Goal: Information Seeking & Learning: Learn about a topic

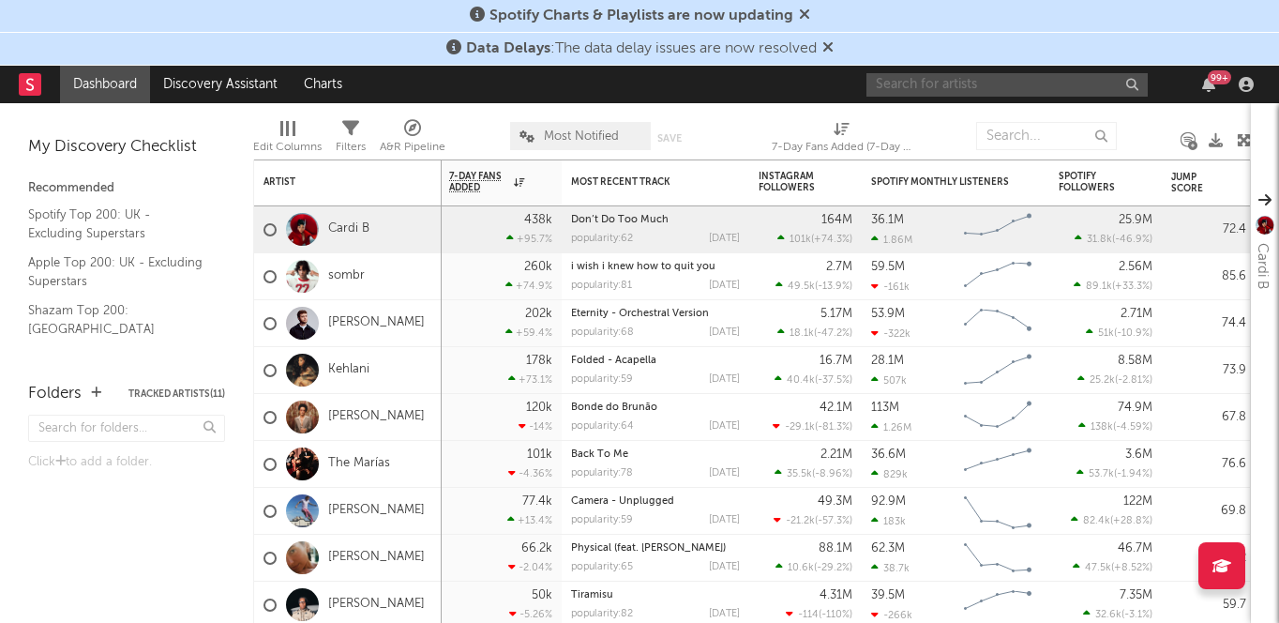
click at [1029, 95] on input "text" at bounding box center [1007, 84] width 281 height 23
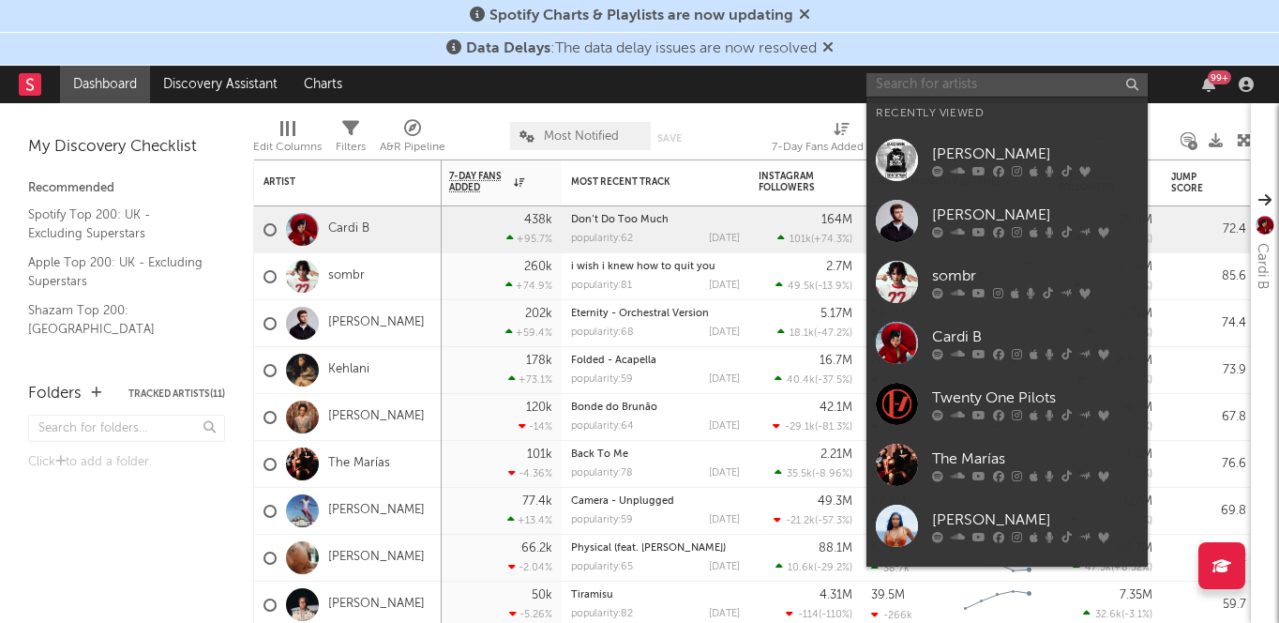
paste input "Compartement"
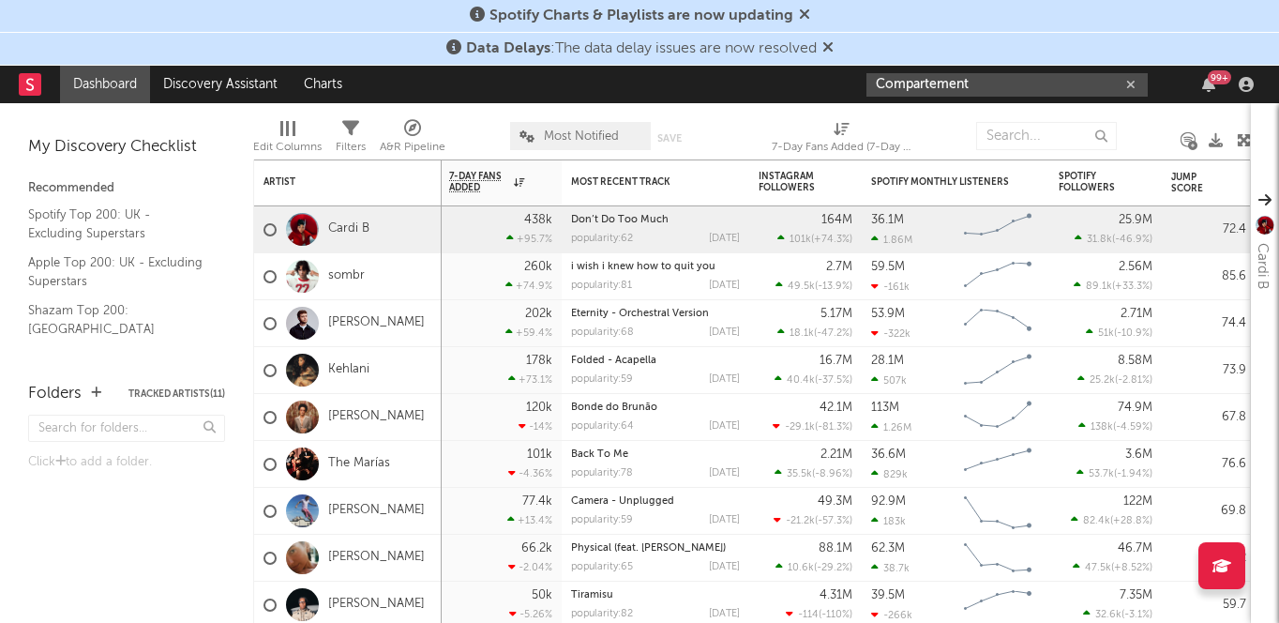
click at [972, 85] on input "Compartement" at bounding box center [1007, 84] width 281 height 23
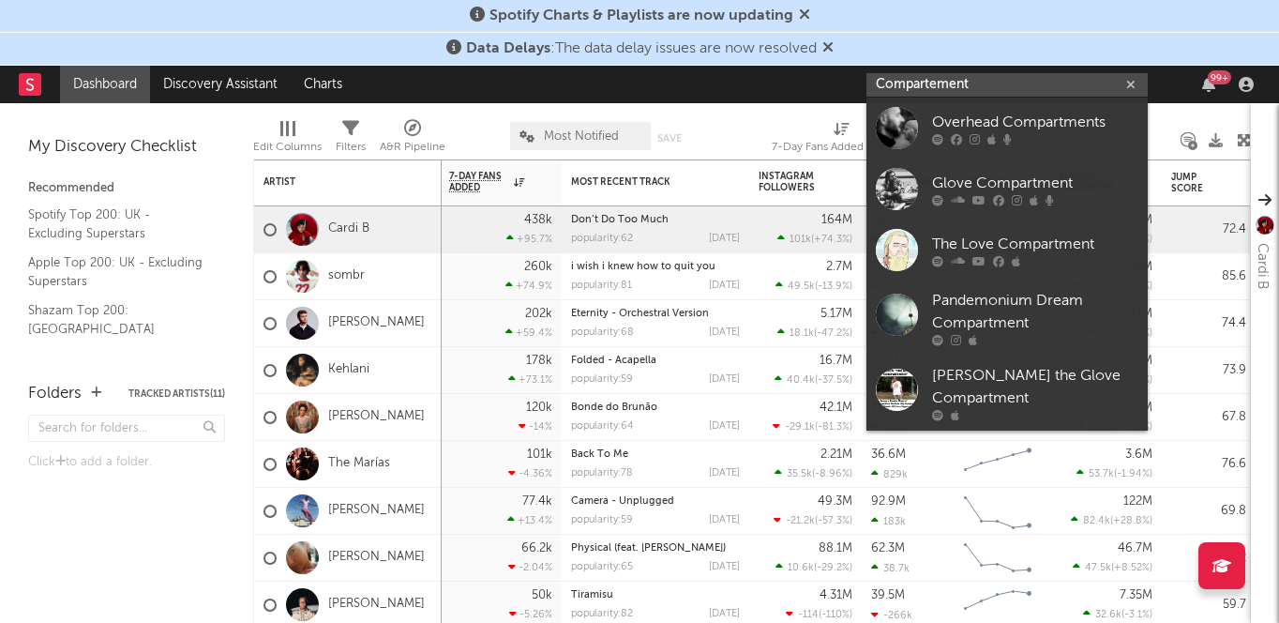
click at [972, 85] on input "Compartement" at bounding box center [1007, 84] width 281 height 23
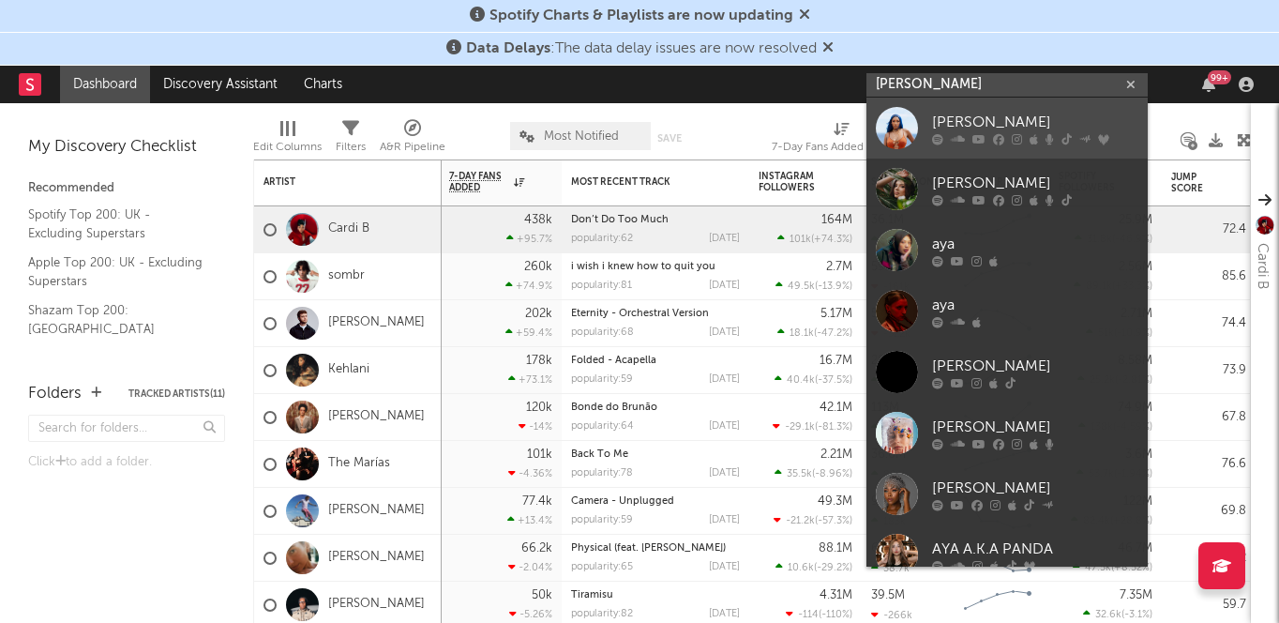
type input "[PERSON_NAME]"
click at [1000, 117] on div "[PERSON_NAME]" at bounding box center [1035, 122] width 206 height 23
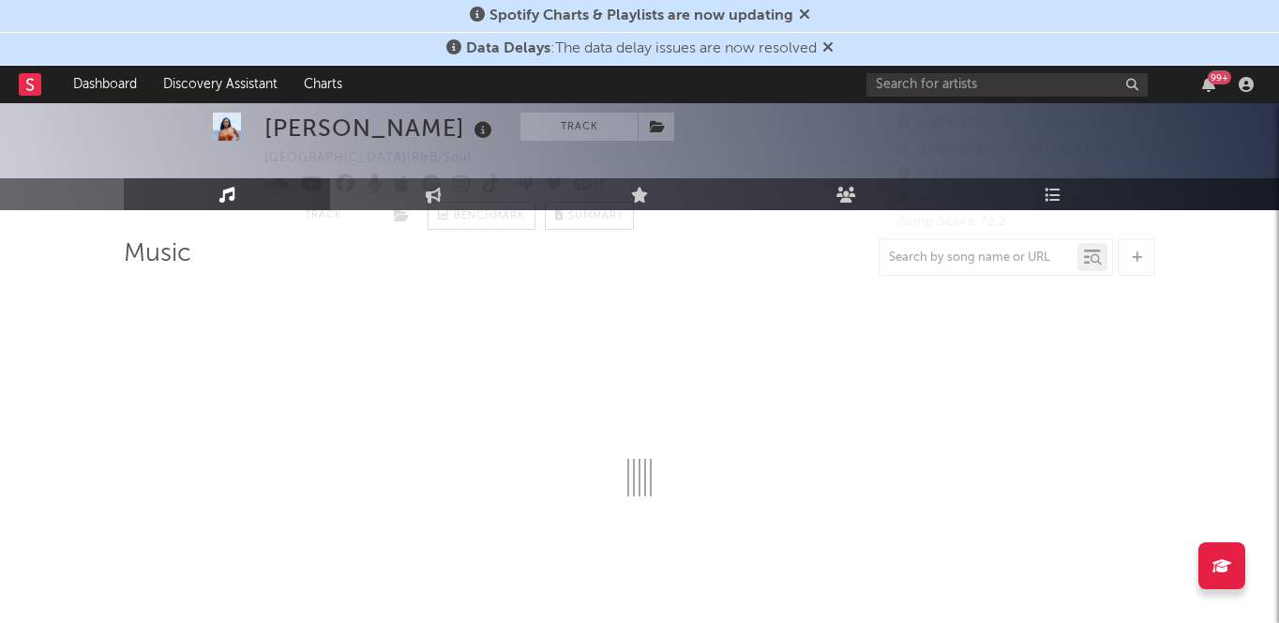
select select "6m"
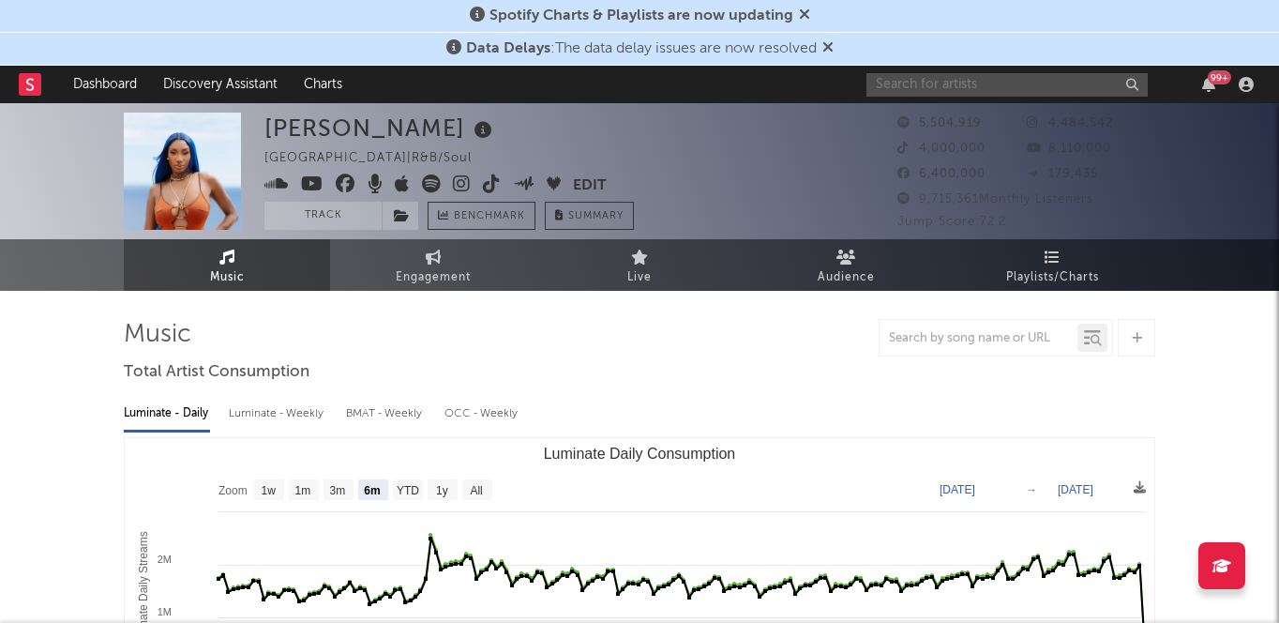
click at [997, 86] on input "text" at bounding box center [1007, 84] width 281 height 23
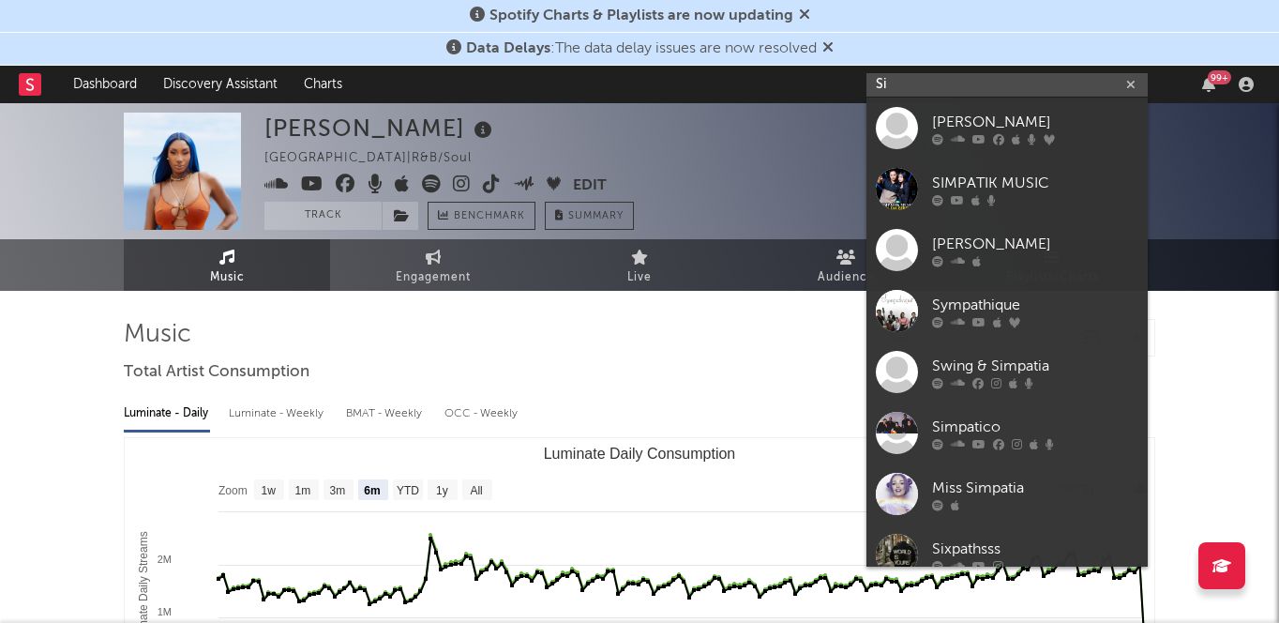
type input "S"
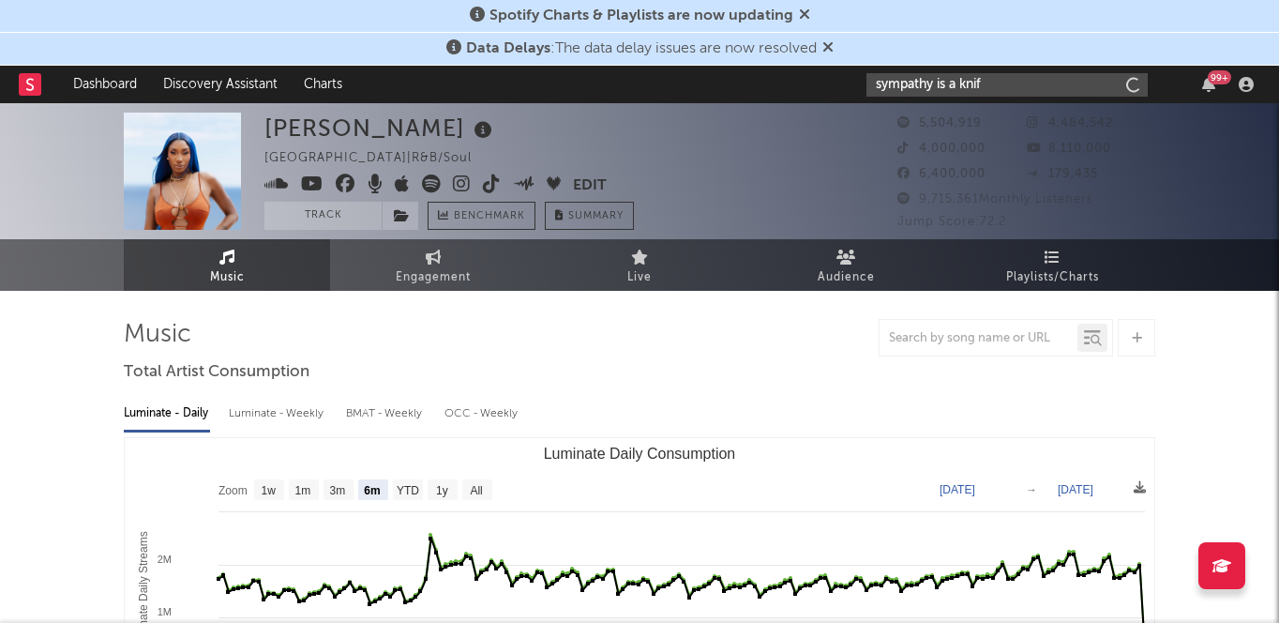
type input "sympathy is a knife"
click at [1129, 83] on icon "button" at bounding box center [1130, 85] width 9 height 12
click at [38, 78] on rect at bounding box center [30, 84] width 23 height 23
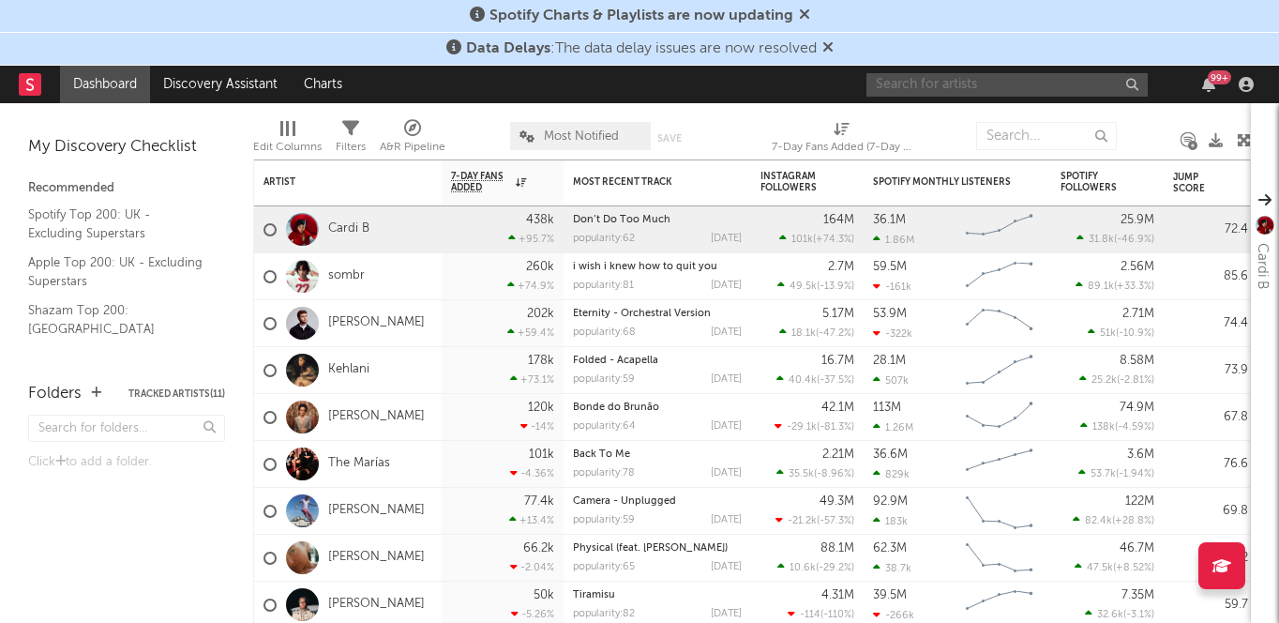
click at [943, 88] on input "text" at bounding box center [1007, 84] width 281 height 23
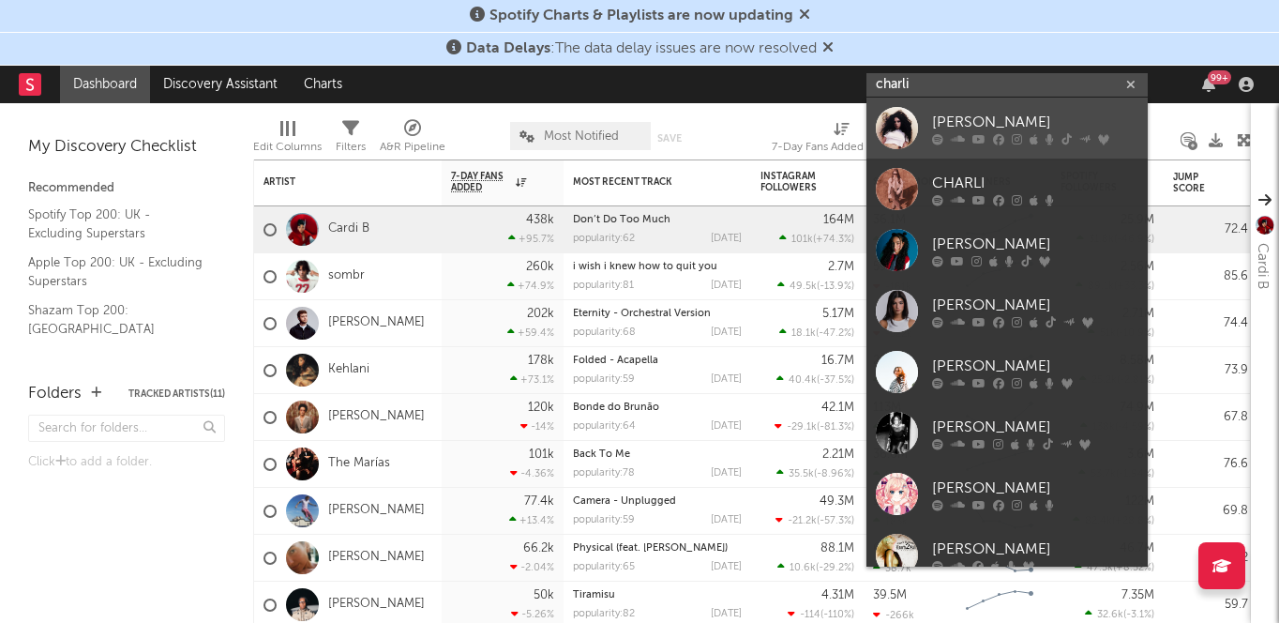
type input "charli"
click at [948, 115] on div "[PERSON_NAME]" at bounding box center [1035, 122] width 206 height 23
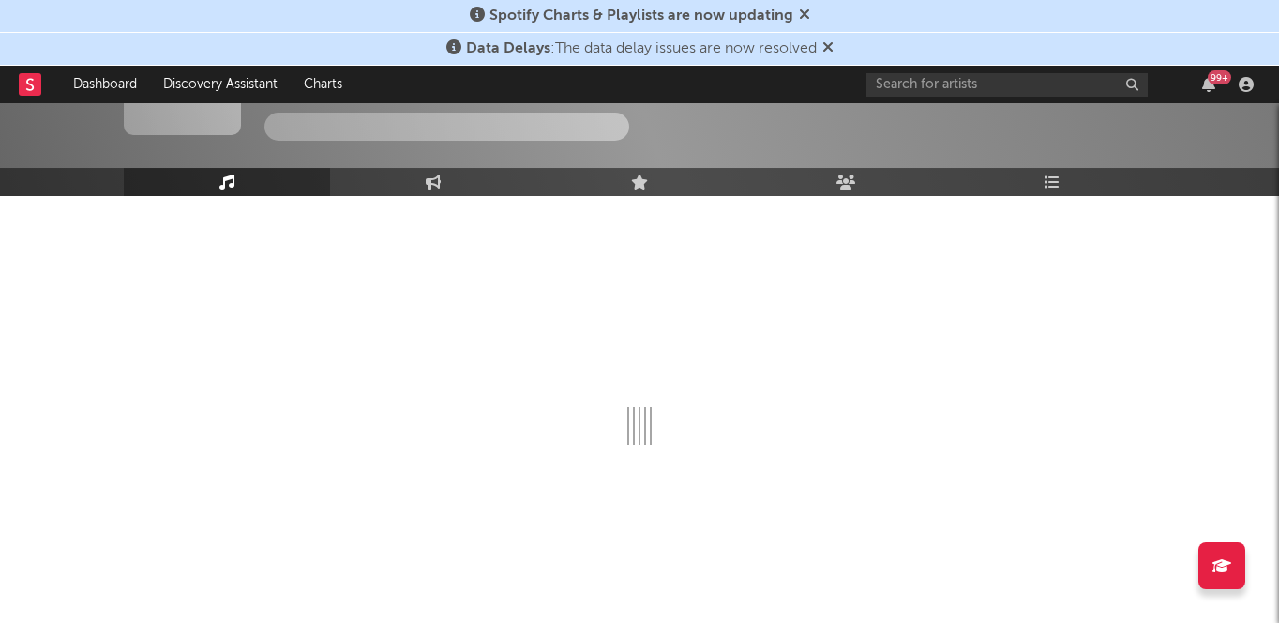
select select "6m"
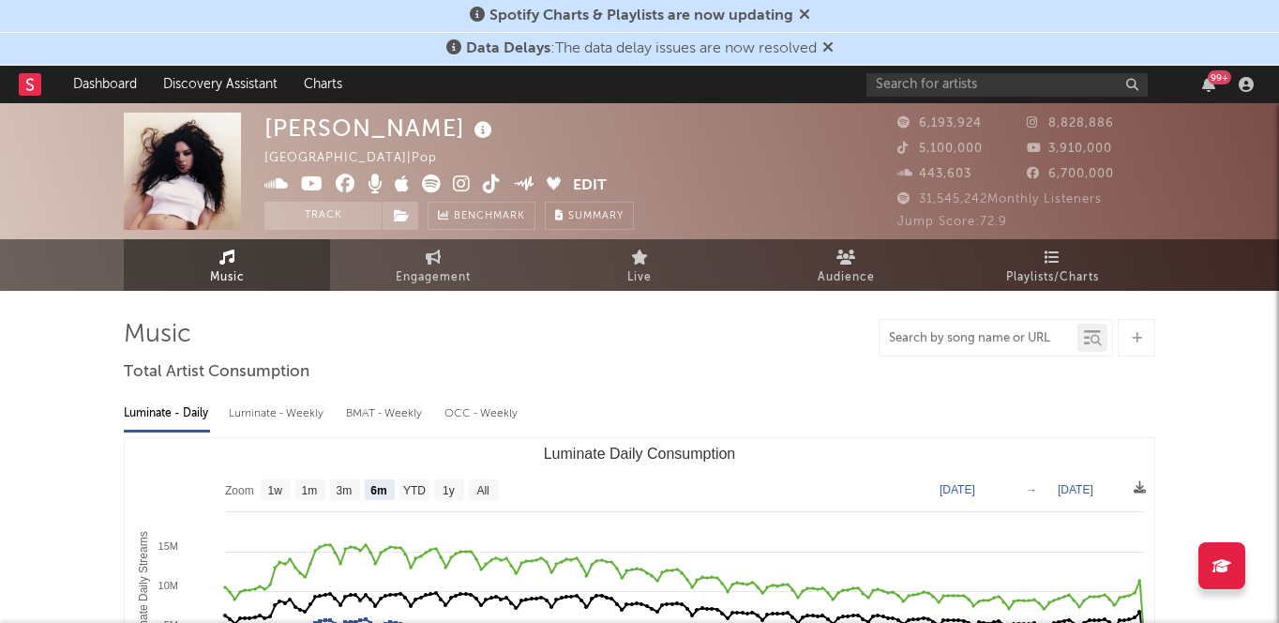
click at [908, 332] on input "text" at bounding box center [979, 338] width 198 height 15
type input "Sympathy is a knife"
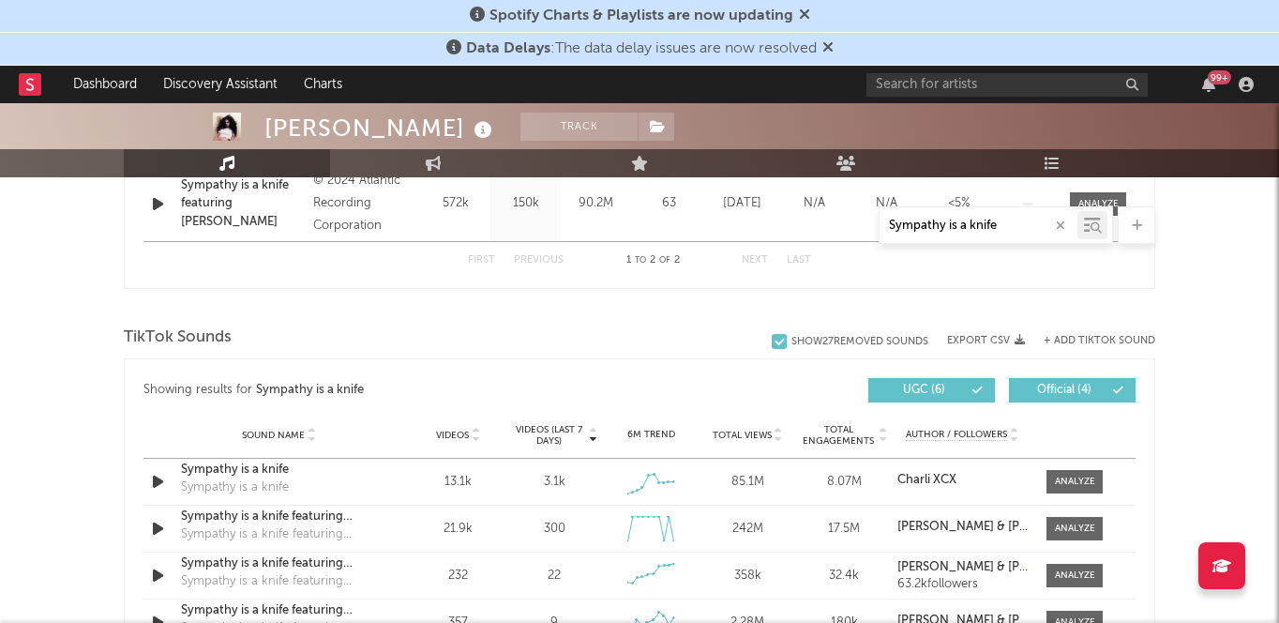
scroll to position [955, 0]
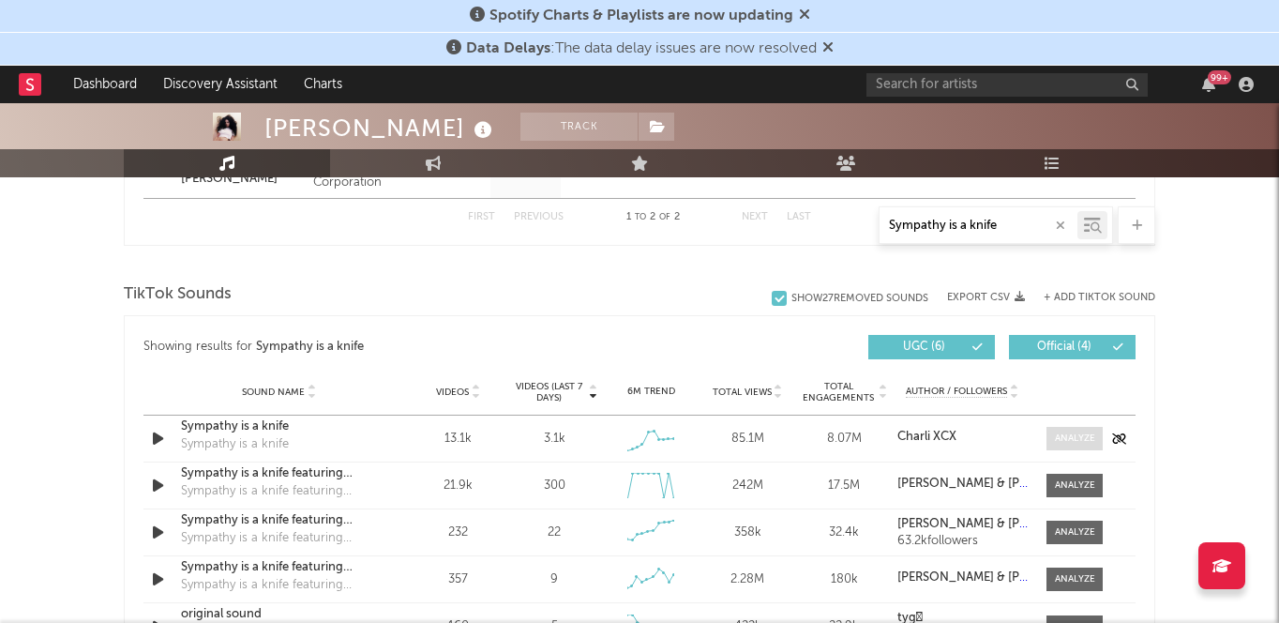
click at [1076, 443] on div at bounding box center [1075, 438] width 40 height 14
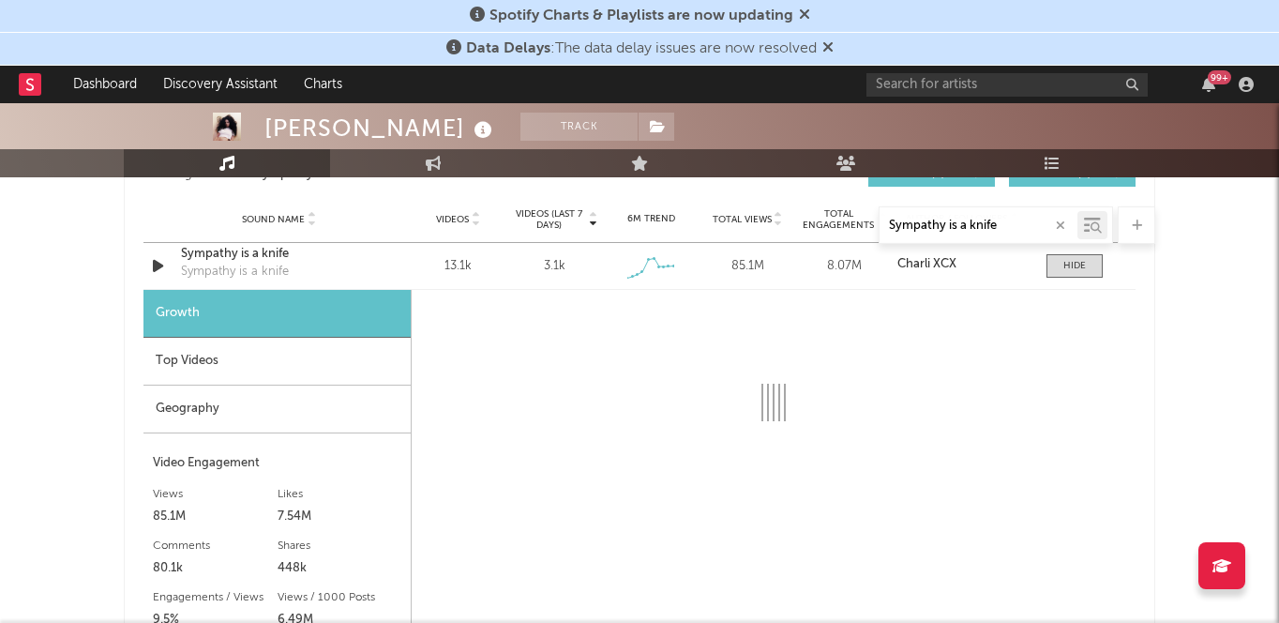
scroll to position [1154, 0]
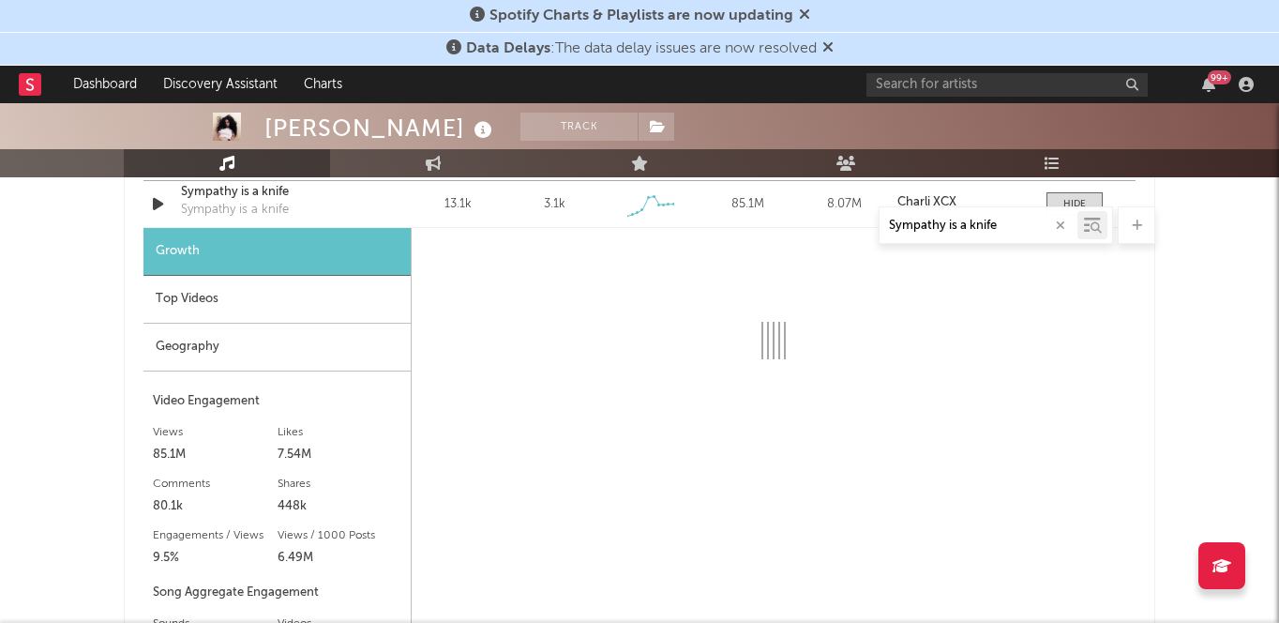
select select "6m"
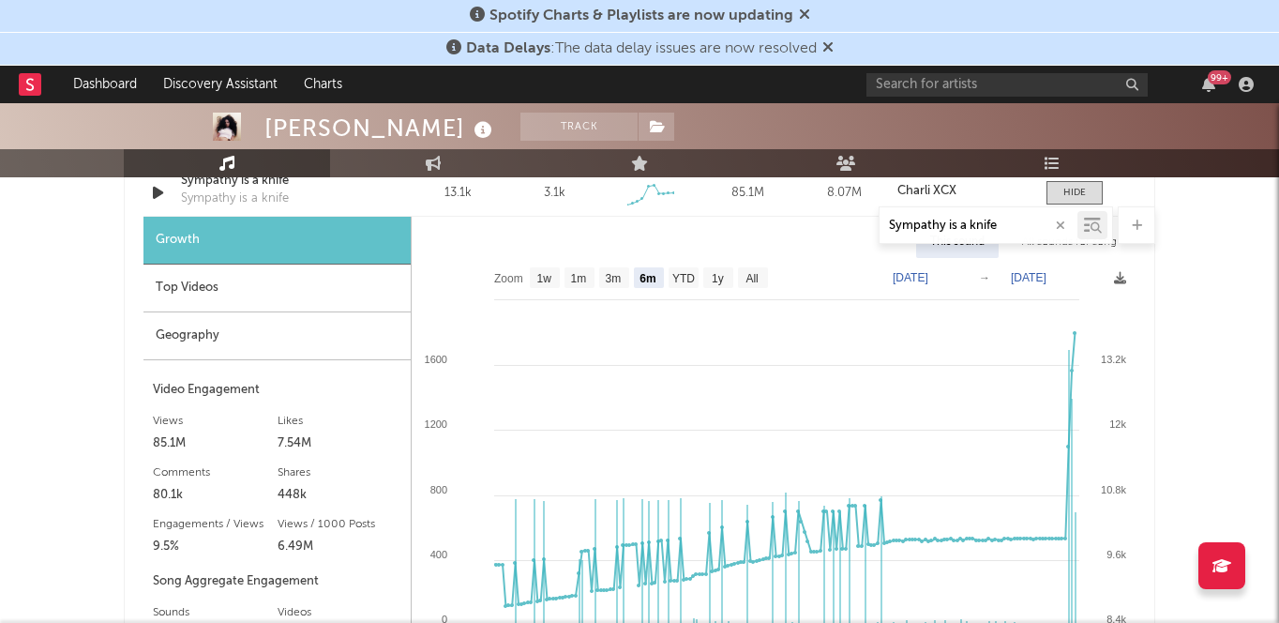
scroll to position [1198, 0]
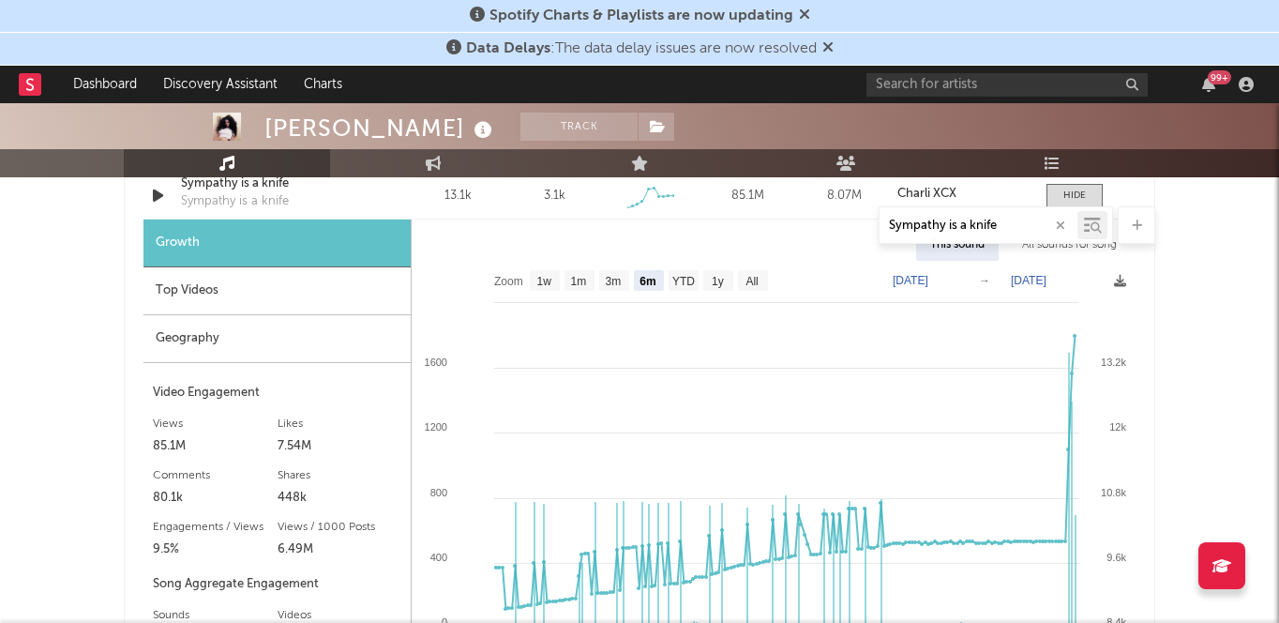
click at [276, 291] on div "Top Videos" at bounding box center [276, 291] width 267 height 48
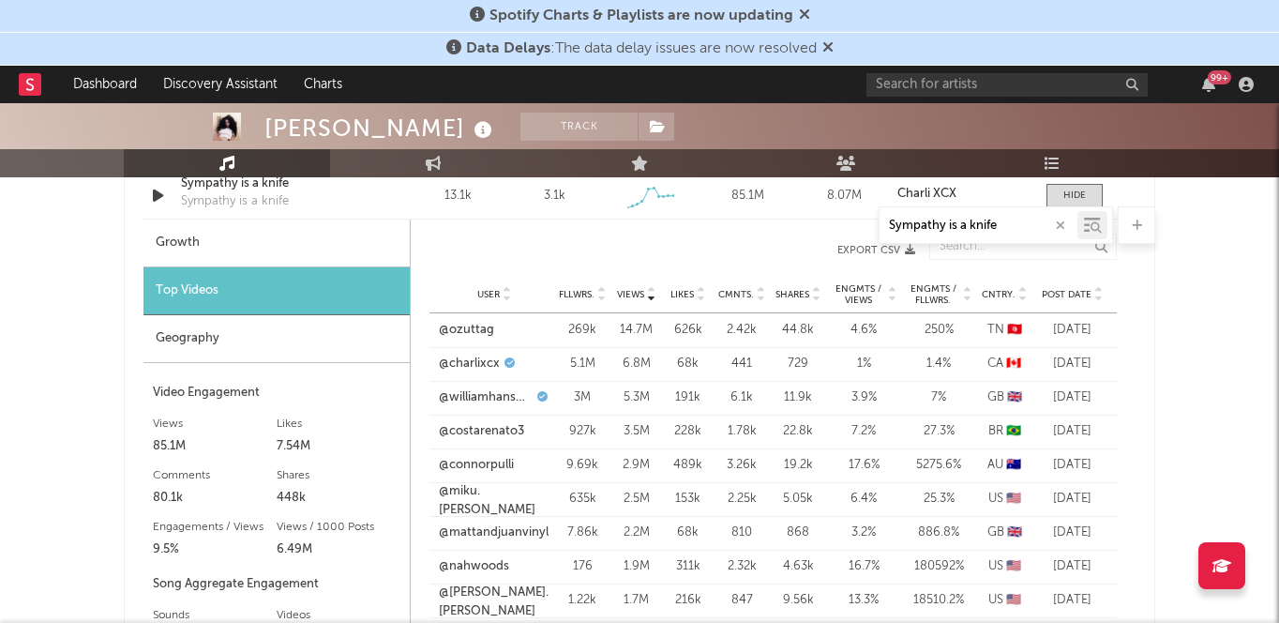
click at [247, 334] on div "Geography" at bounding box center [276, 339] width 266 height 48
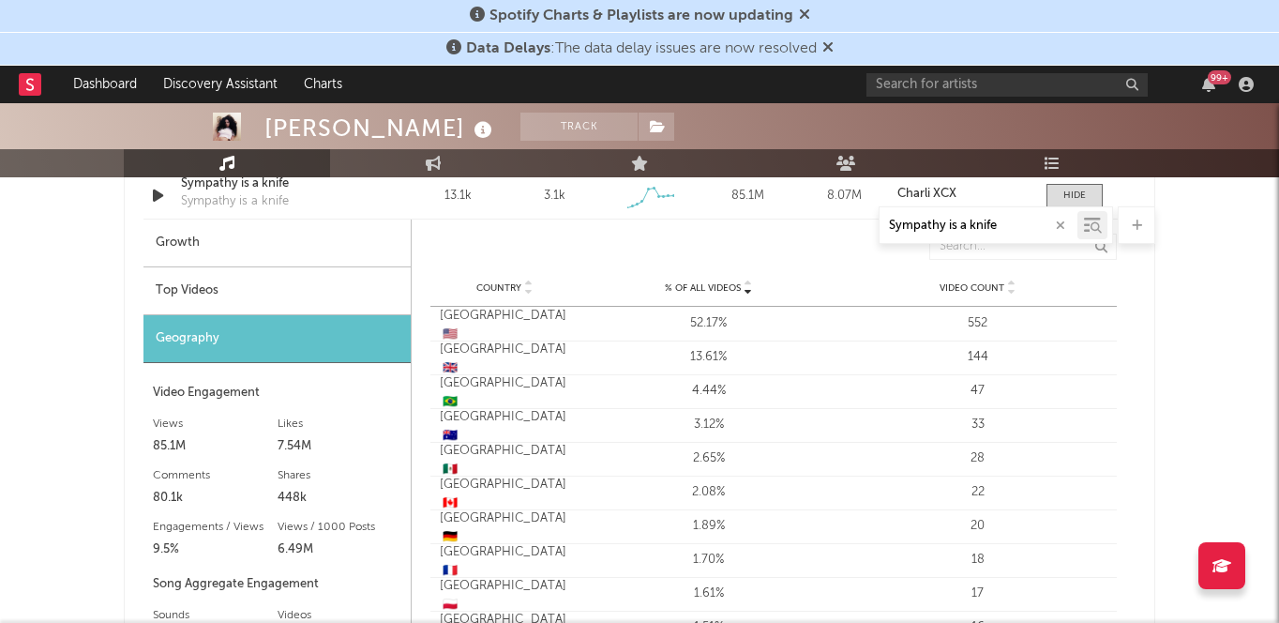
scroll to position [1242, 0]
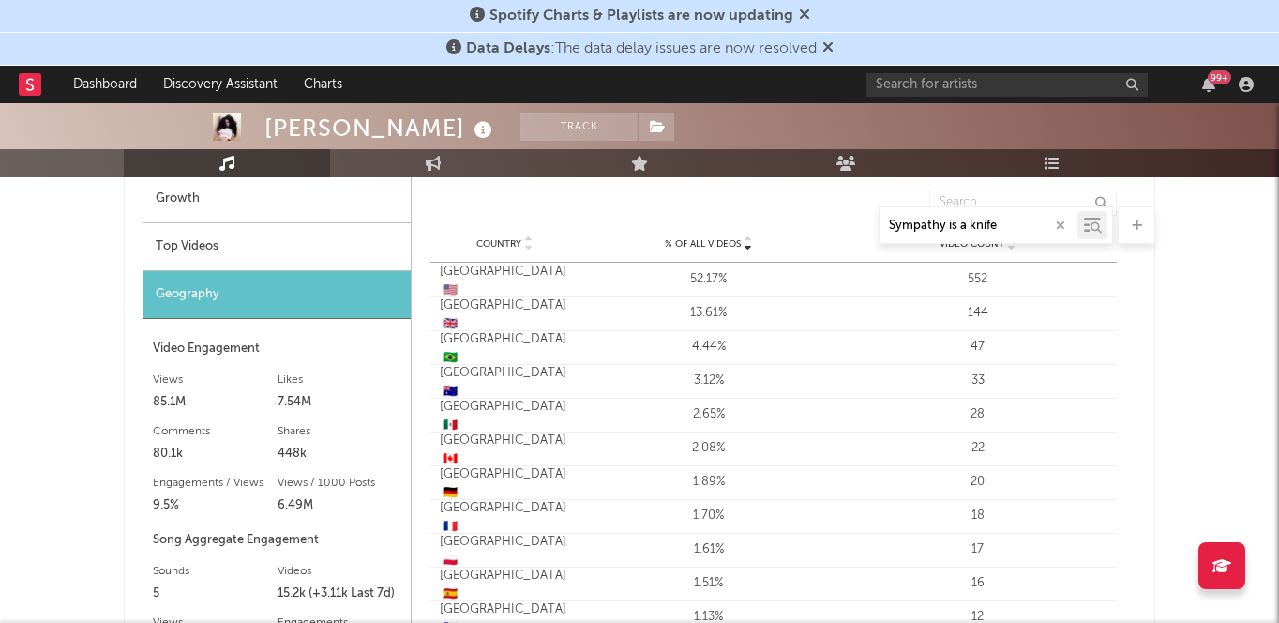
click at [242, 254] on div "Top Videos" at bounding box center [276, 247] width 267 height 48
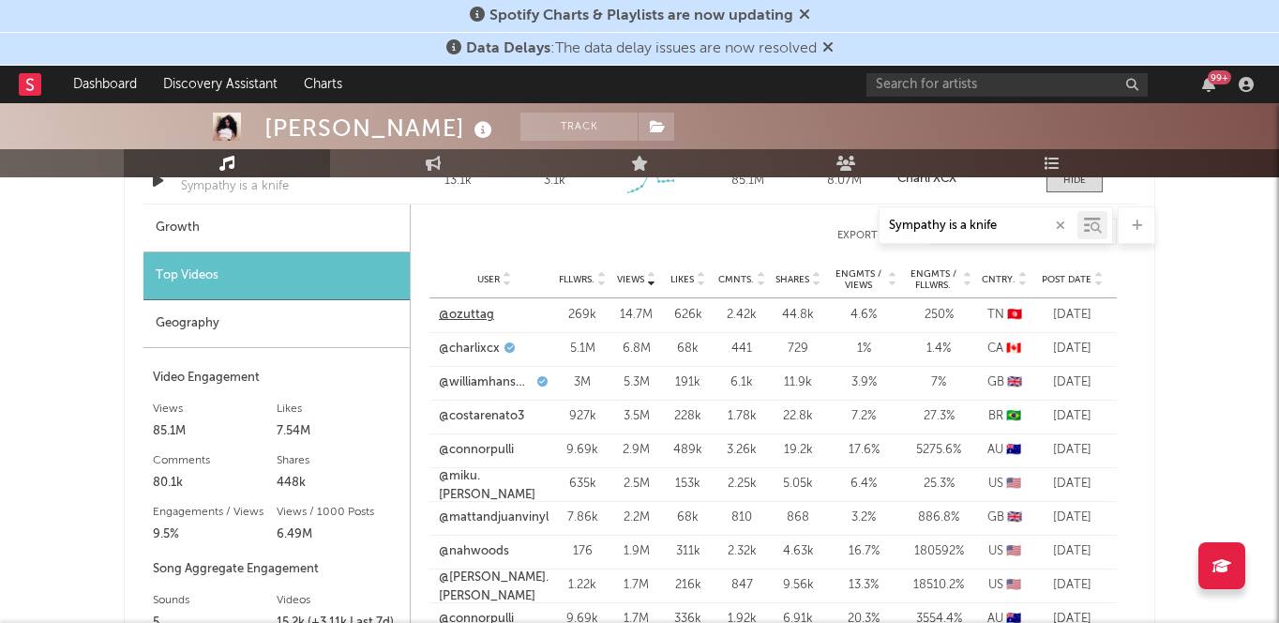
scroll to position [1247, 0]
